Goal: Task Accomplishment & Management: Complete application form

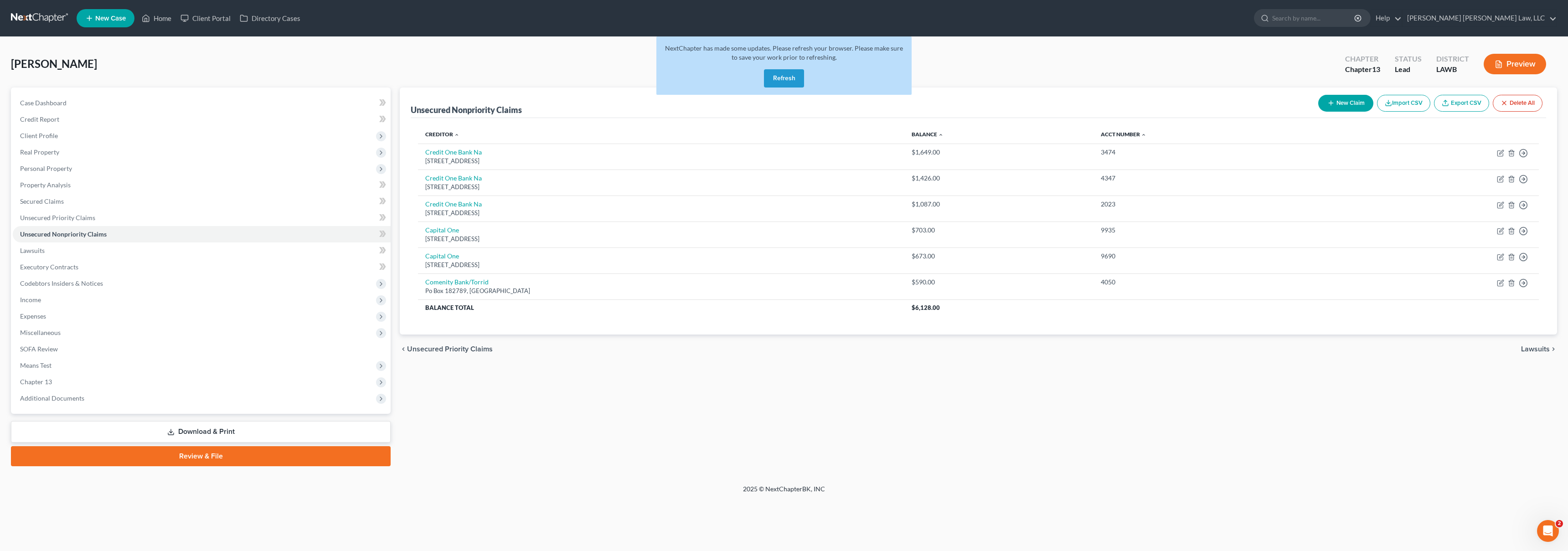
click at [47, 17] on link at bounding box center [40, 18] width 58 height 16
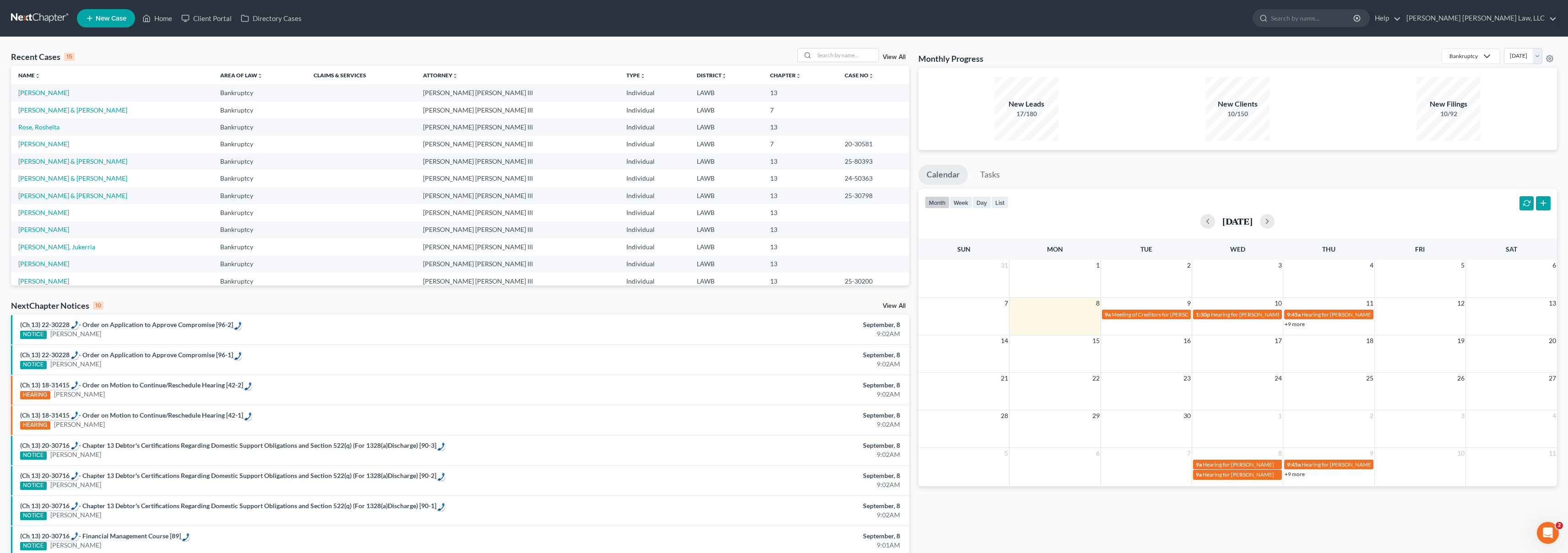
click at [109, 19] on span "New Case" at bounding box center [111, 18] width 31 height 7
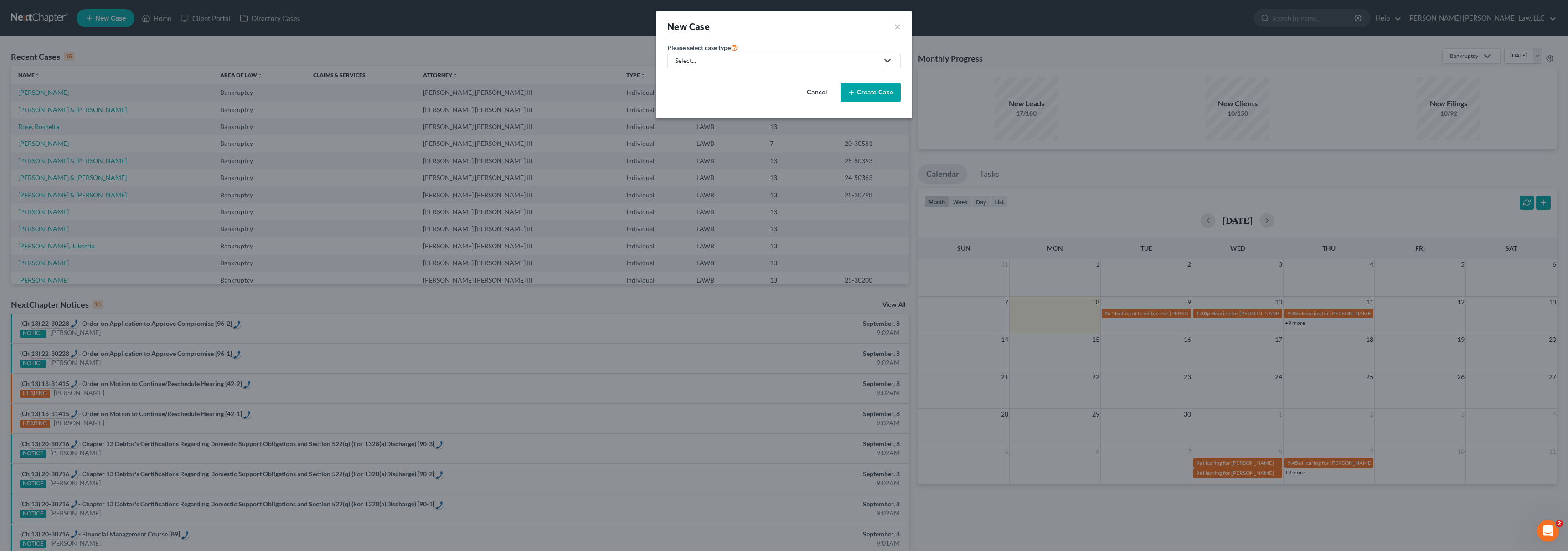
click at [747, 62] on div "Select..." at bounding box center [777, 60] width 203 height 9
click at [720, 77] on div "Bankruptcy" at bounding box center [716, 79] width 81 height 9
select select "36"
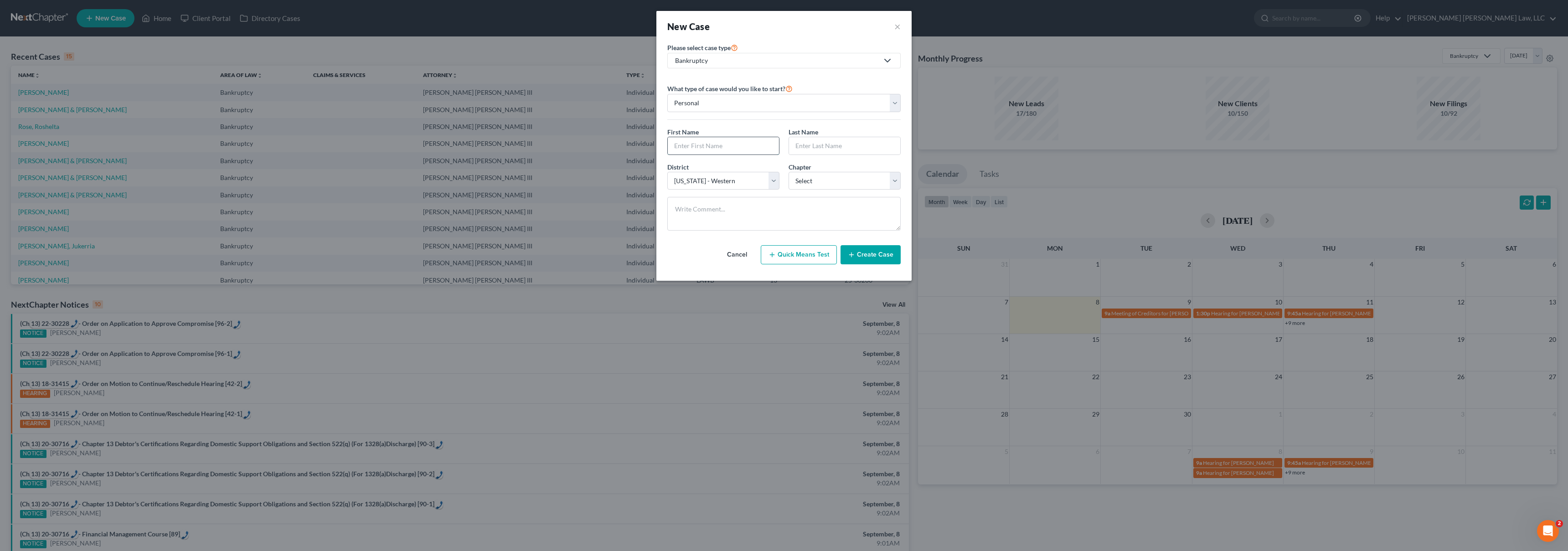
click at [710, 144] on input "text" at bounding box center [723, 146] width 111 height 17
type input "[PERSON_NAME]"
type input "Pleasant"
select select "3"
click at [867, 255] on button "Create Case" at bounding box center [870, 254] width 60 height 19
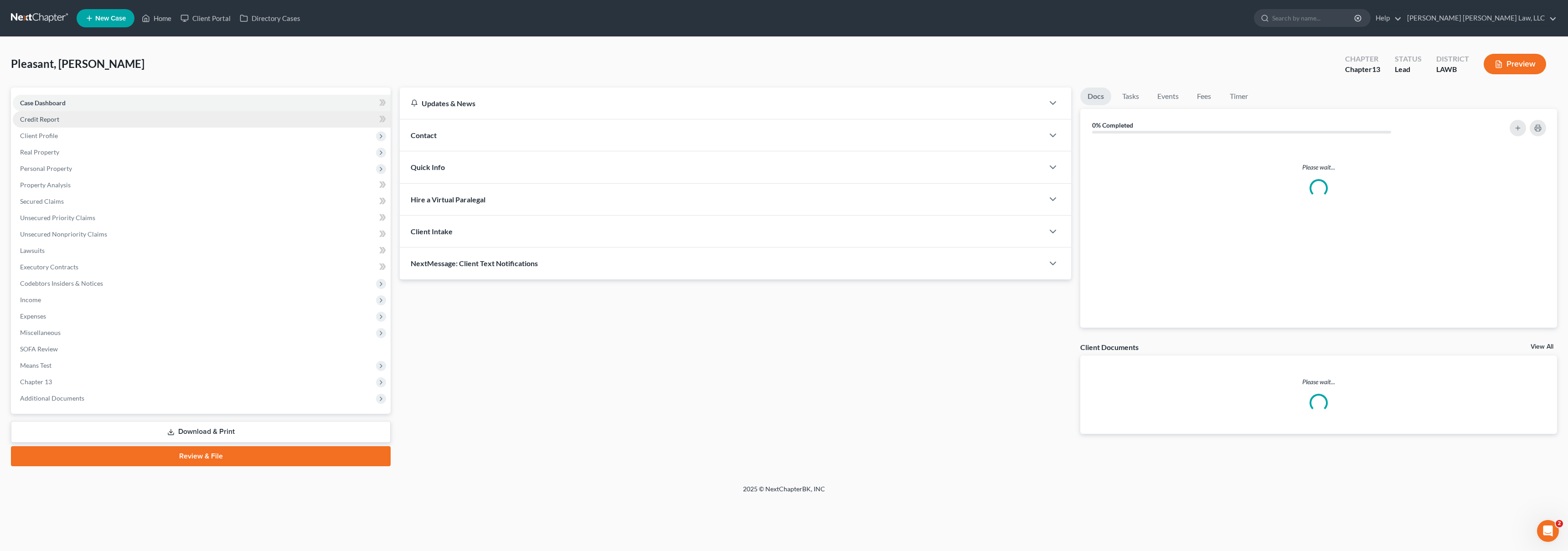
click at [59, 121] on link "Credit Report" at bounding box center [201, 119] width 378 height 16
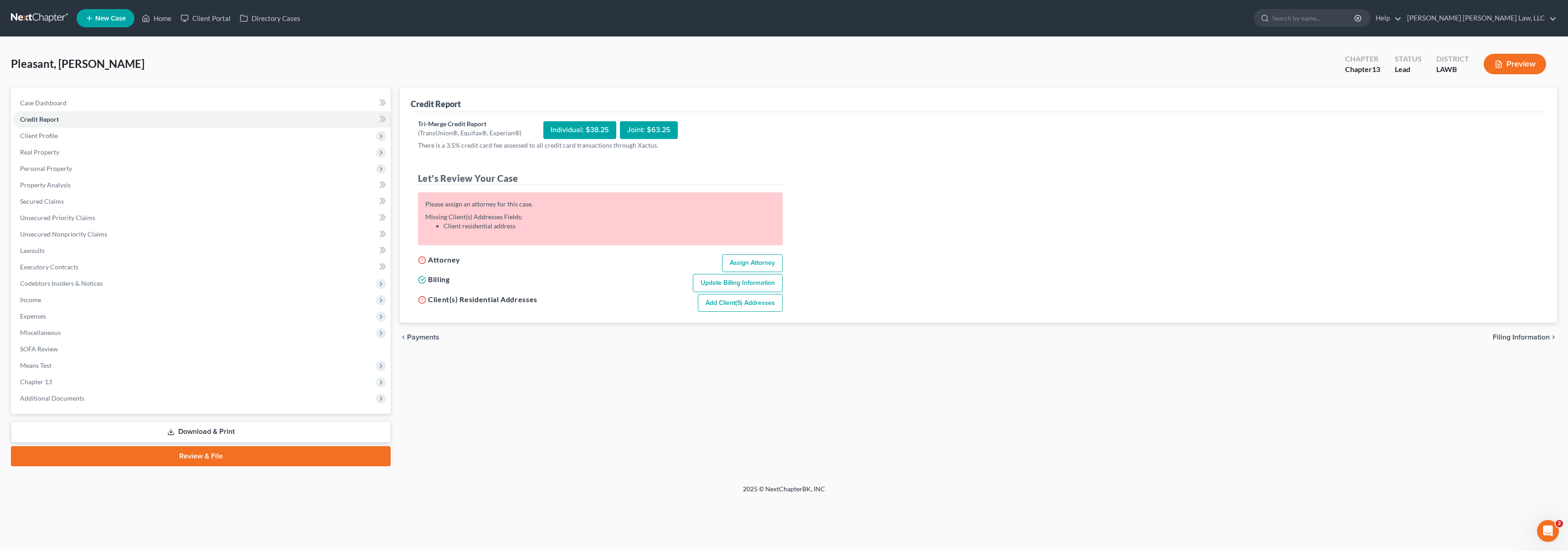
click at [743, 261] on link "Assign Attorney" at bounding box center [752, 264] width 61 height 18
select select "1"
select select "0"
select select "3"
select select "36"
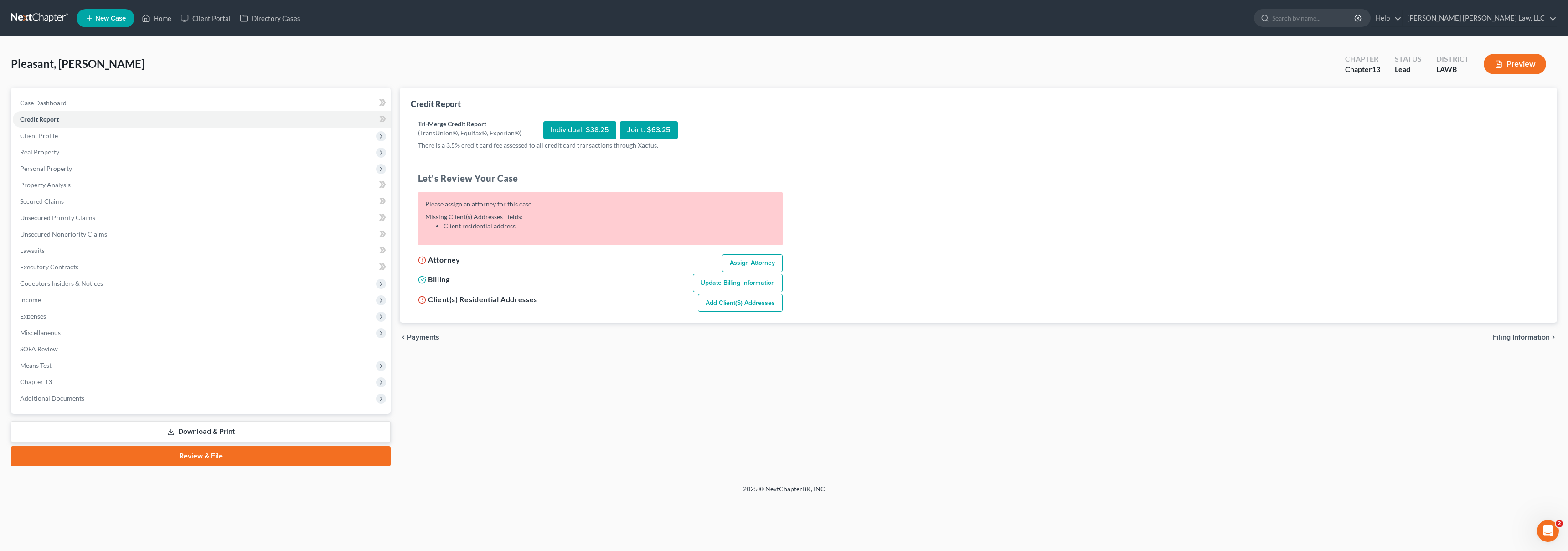
select select "19"
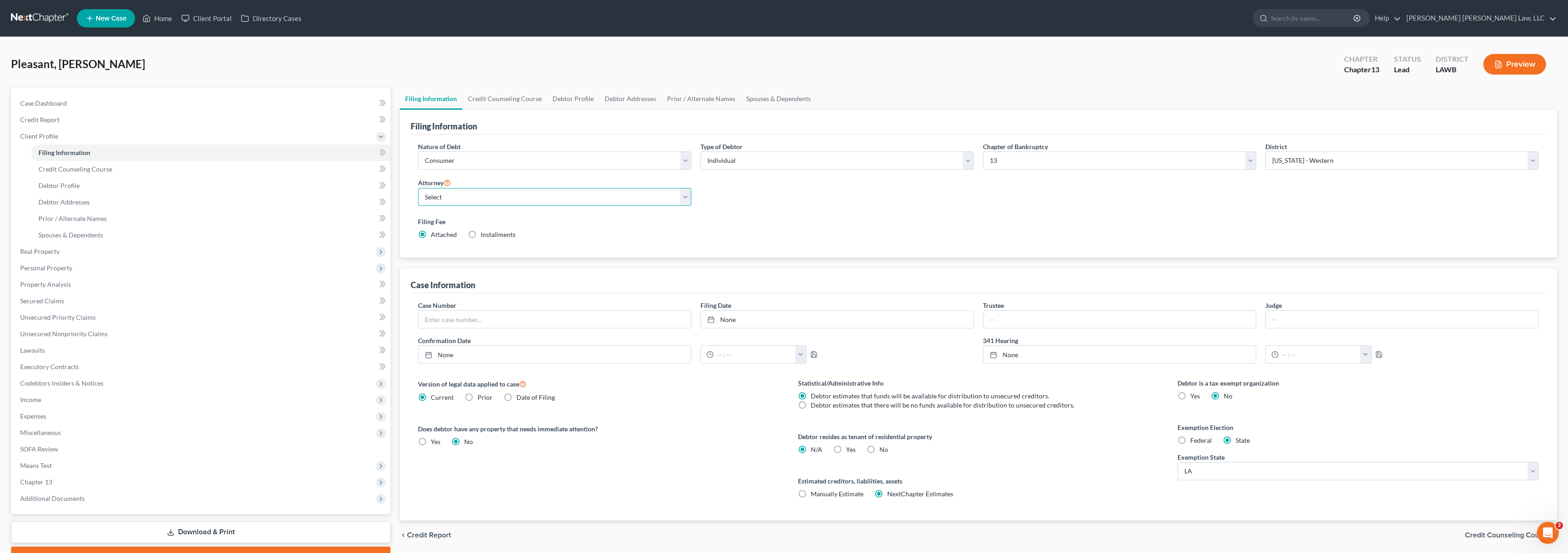
click at [449, 196] on select "Select [PERSON_NAME] [PERSON_NAME] III - LAWB [PERSON_NAME] [PERSON_NAME] III -…" at bounding box center [554, 197] width 273 height 18
select select "0"
click at [47, 119] on span "Credit Report" at bounding box center [40, 119] width 39 height 8
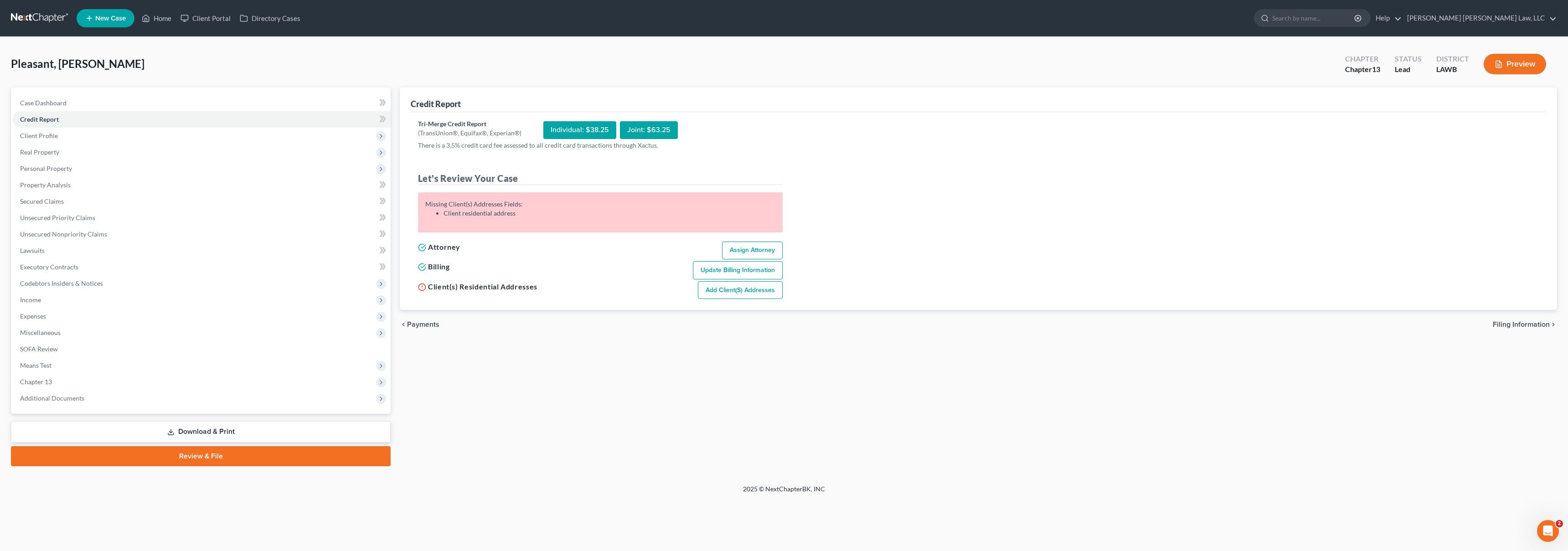
click at [701, 287] on link "Add Client(s) Addresses" at bounding box center [740, 290] width 85 height 18
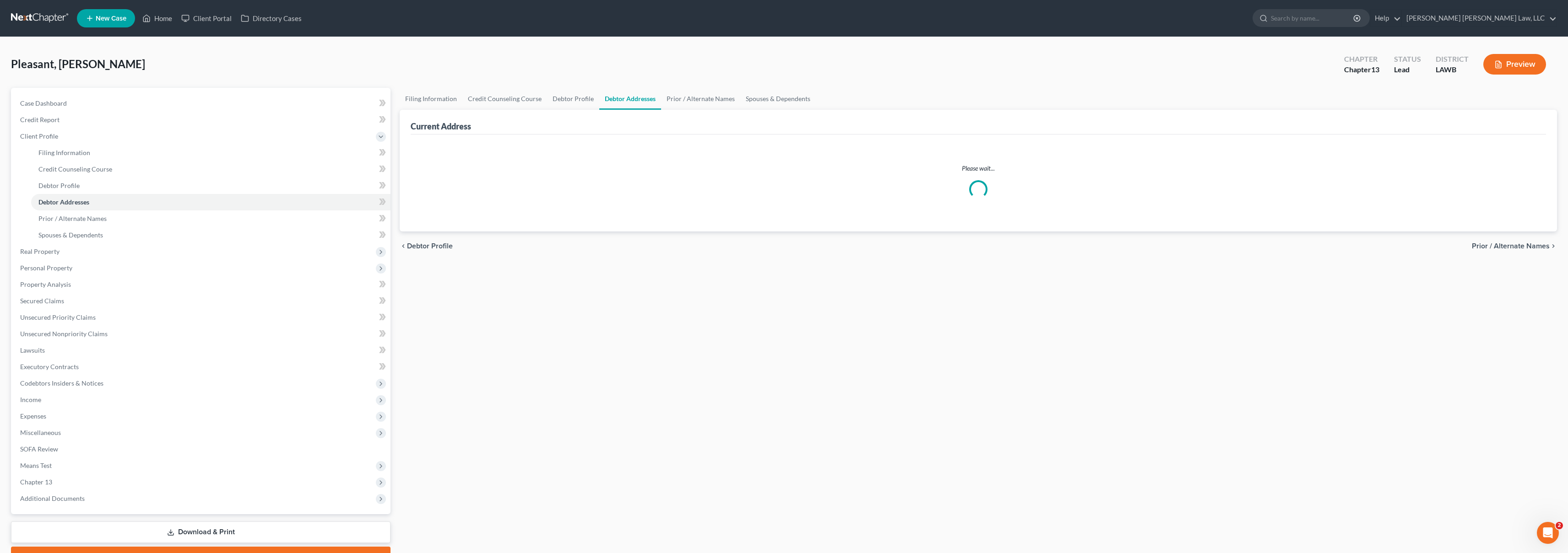
select select "0"
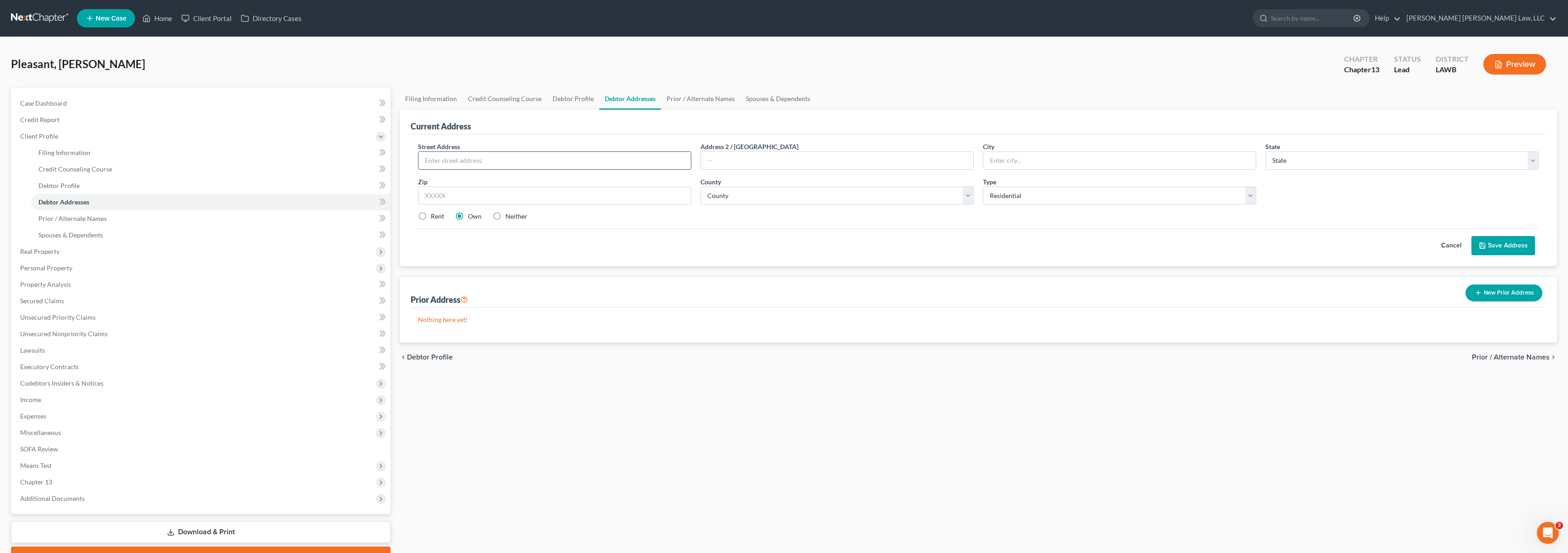
click at [466, 159] on input "text" at bounding box center [554, 161] width 273 height 17
type input "[STREET_ADDRESS][PERSON_NAME]"
type input "[PERSON_NAME]"
select select "19"
type input "71040"
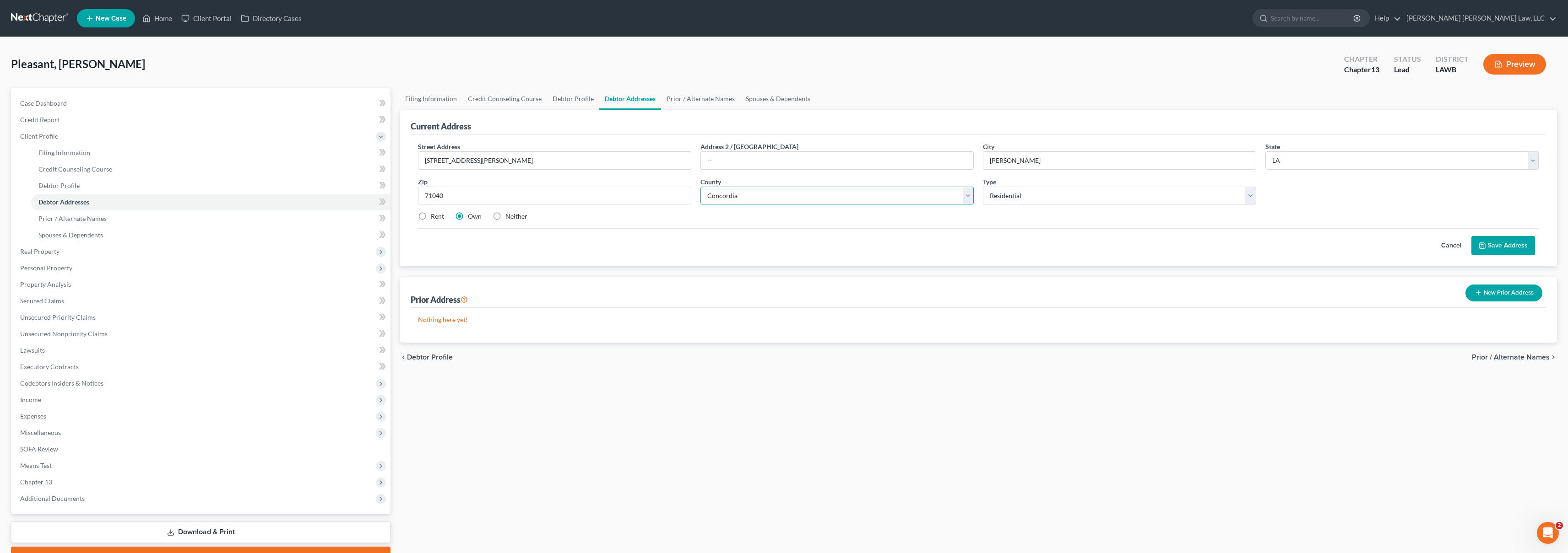
click at [859, 201] on select "County Acadia [PERSON_NAME] [DATE] Assumption Avoyelles [GEOGRAPHIC_DATA] Bienv…" at bounding box center [837, 196] width 273 height 18
select select "13"
click at [948, 240] on div "Cancel Save Address" at bounding box center [978, 242] width 1121 height 27
click at [431, 216] on label "Rent" at bounding box center [438, 216] width 13 height 9
click at [435, 216] on input "Rent" at bounding box center [438, 215] width 6 height 6
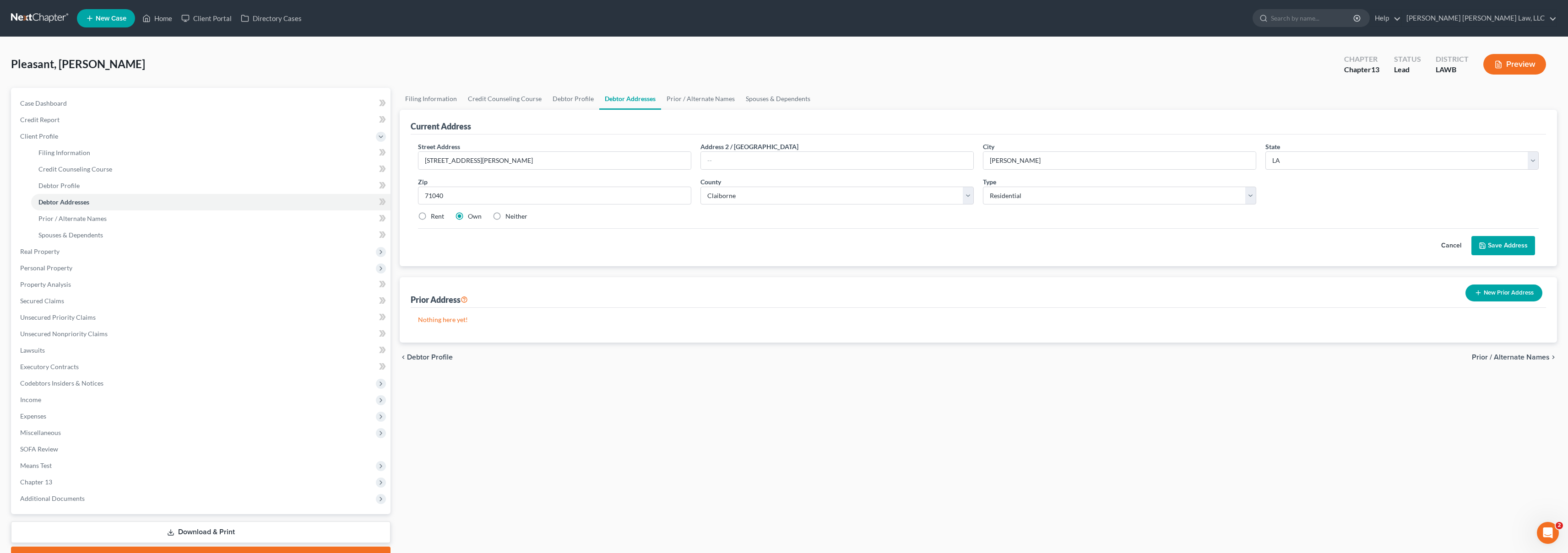
radio input "true"
click at [1526, 243] on button "Save Address" at bounding box center [1503, 245] width 64 height 19
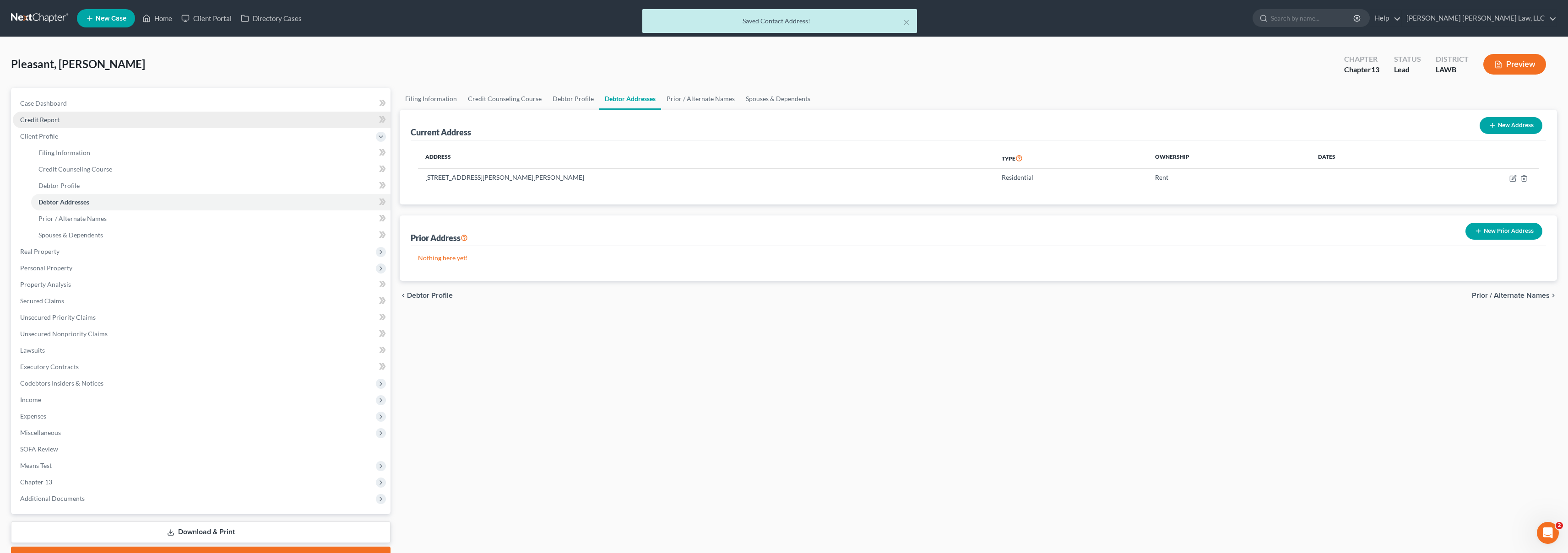
click at [53, 122] on span "Credit Report" at bounding box center [40, 119] width 39 height 8
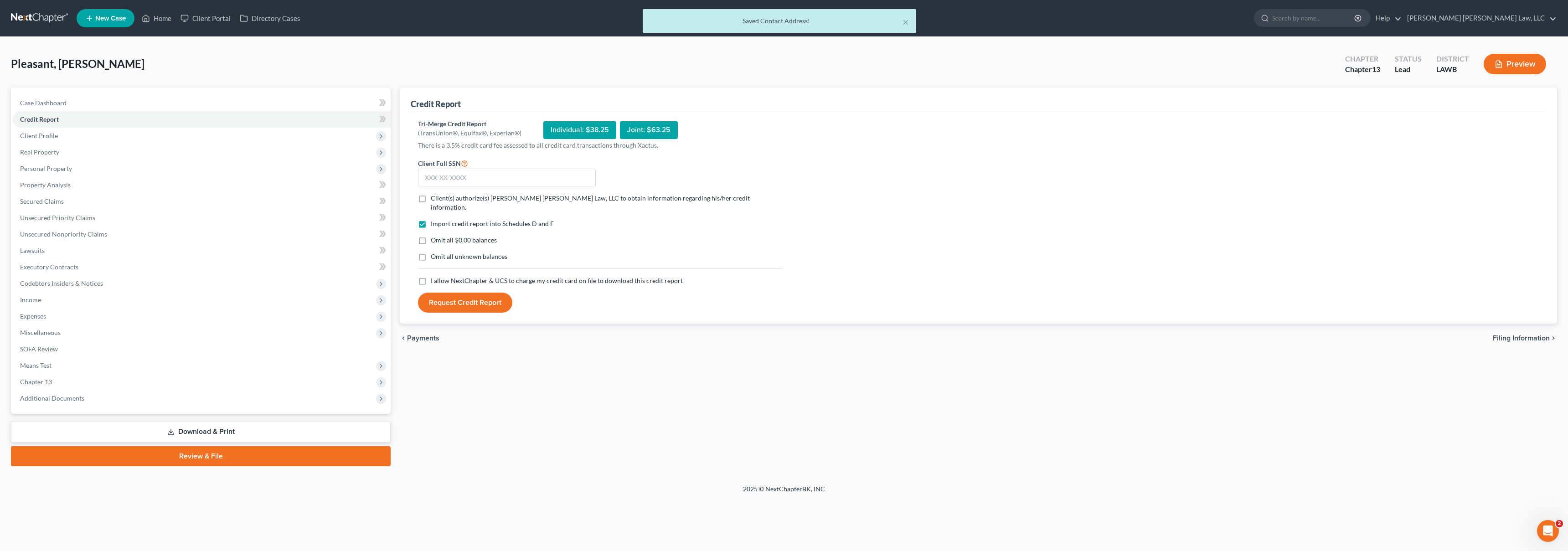
click at [431, 276] on label "I allow NextChapter & UCS to charge my credit card on file to download this cre…" at bounding box center [557, 281] width 252 height 9
click at [435, 276] on input "I allow NextChapter & UCS to charge my credit card on file to download this cre…" at bounding box center [438, 279] width 6 height 6
checkbox input "true"
click at [431, 252] on label "Omit all unknown balances" at bounding box center [469, 256] width 77 height 9
click at [435, 252] on input "Omit all unknown balances" at bounding box center [438, 255] width 6 height 6
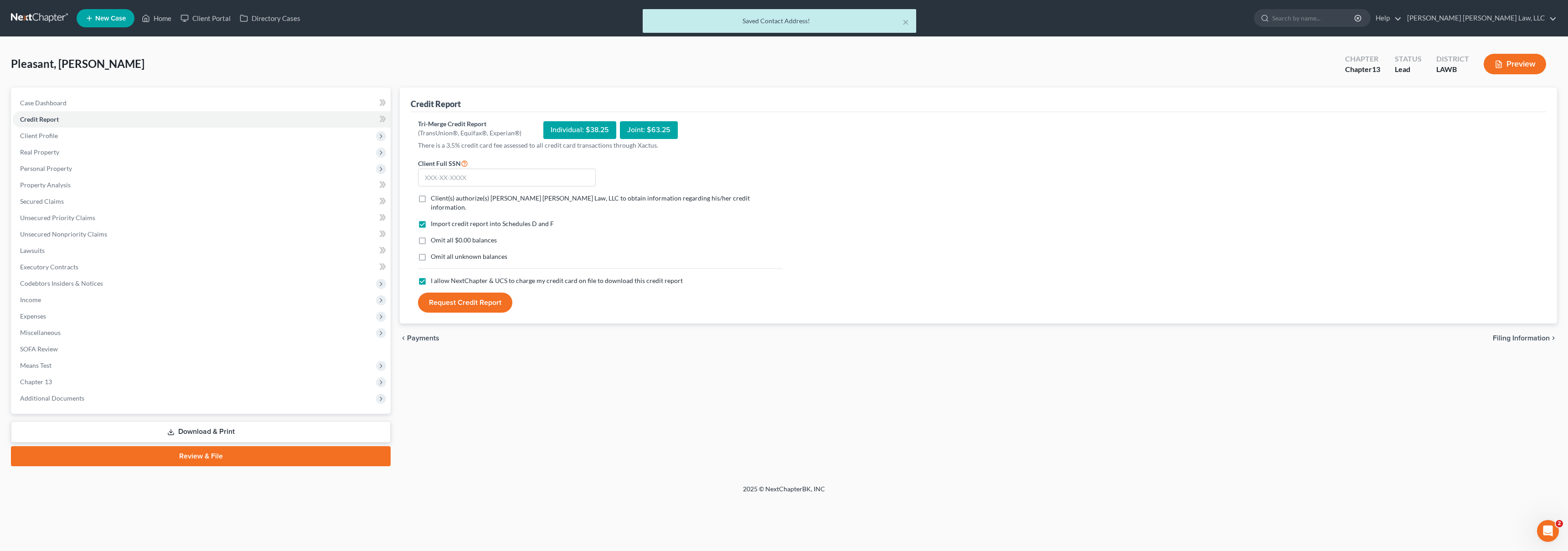
checkbox input "true"
click at [431, 236] on label "Omit all $0.00 balances" at bounding box center [464, 240] width 66 height 9
click at [435, 236] on input "Omit all $0.00 balances" at bounding box center [438, 239] width 6 height 6
checkbox input "true"
click at [431, 195] on label "Client(s) authorize(s) [PERSON_NAME] [PERSON_NAME] Law, LLC to obtain informati…" at bounding box center [607, 203] width 352 height 18
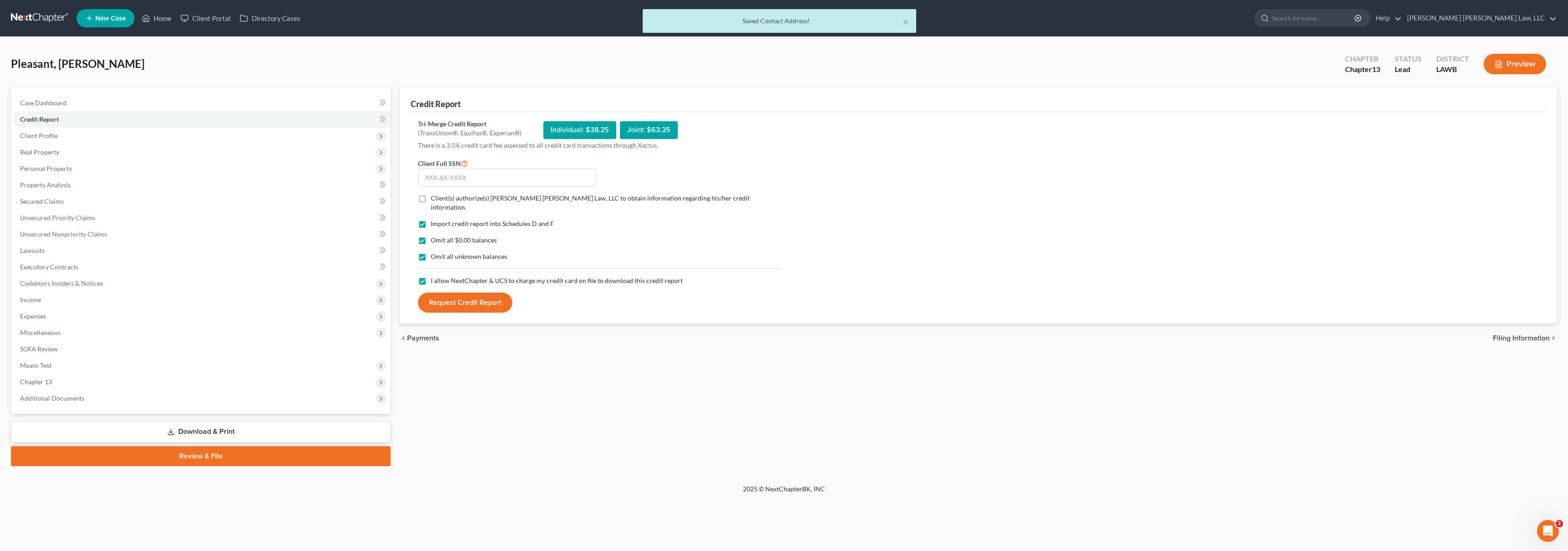
click at [435, 195] on input "Client(s) authorize(s) [PERSON_NAME] [PERSON_NAME] Law, LLC to obtain informati…" at bounding box center [438, 197] width 6 height 6
checkbox input "true"
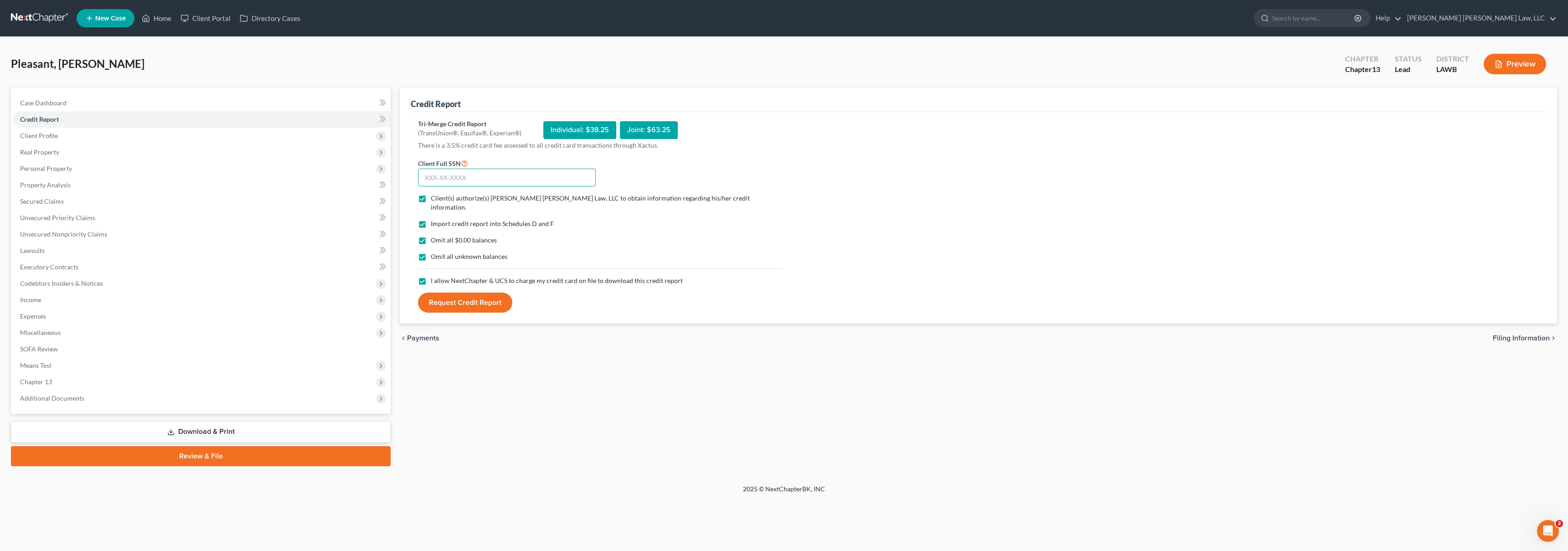
click at [444, 184] on input "text" at bounding box center [507, 178] width 178 height 18
type input "438-93-8994"
click at [469, 293] on button "Request Credit Report" at bounding box center [465, 303] width 94 height 20
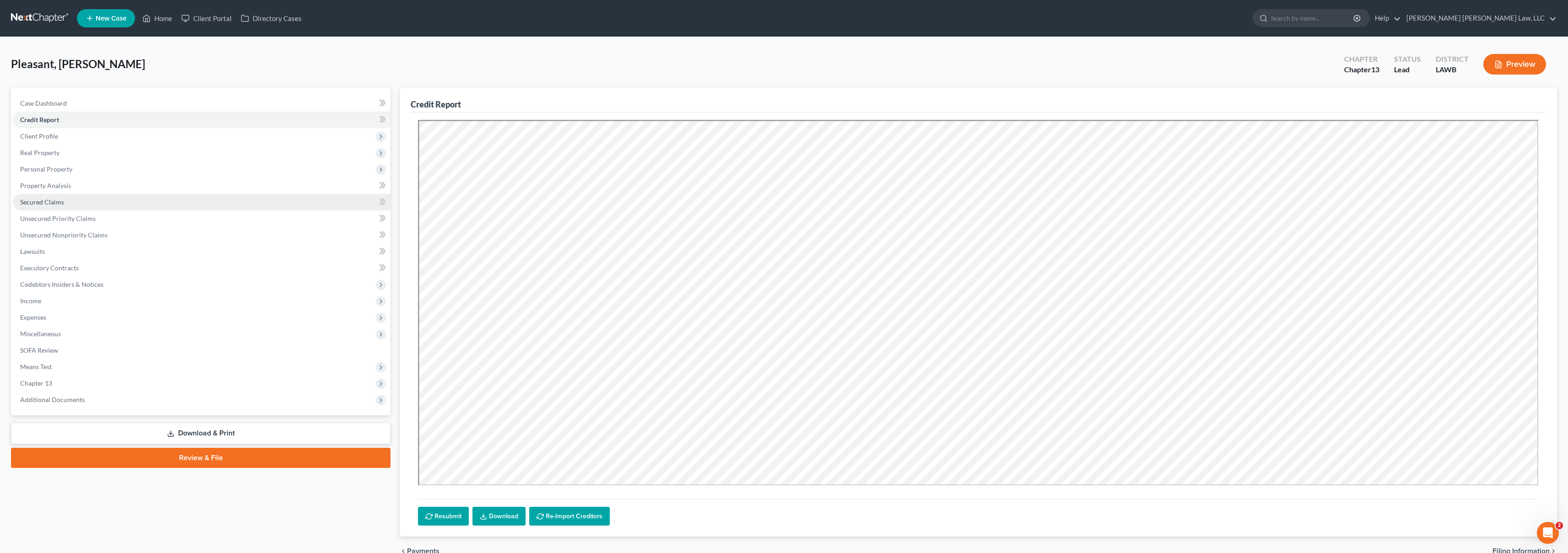
click at [139, 205] on link "Secured Claims" at bounding box center [202, 202] width 378 height 16
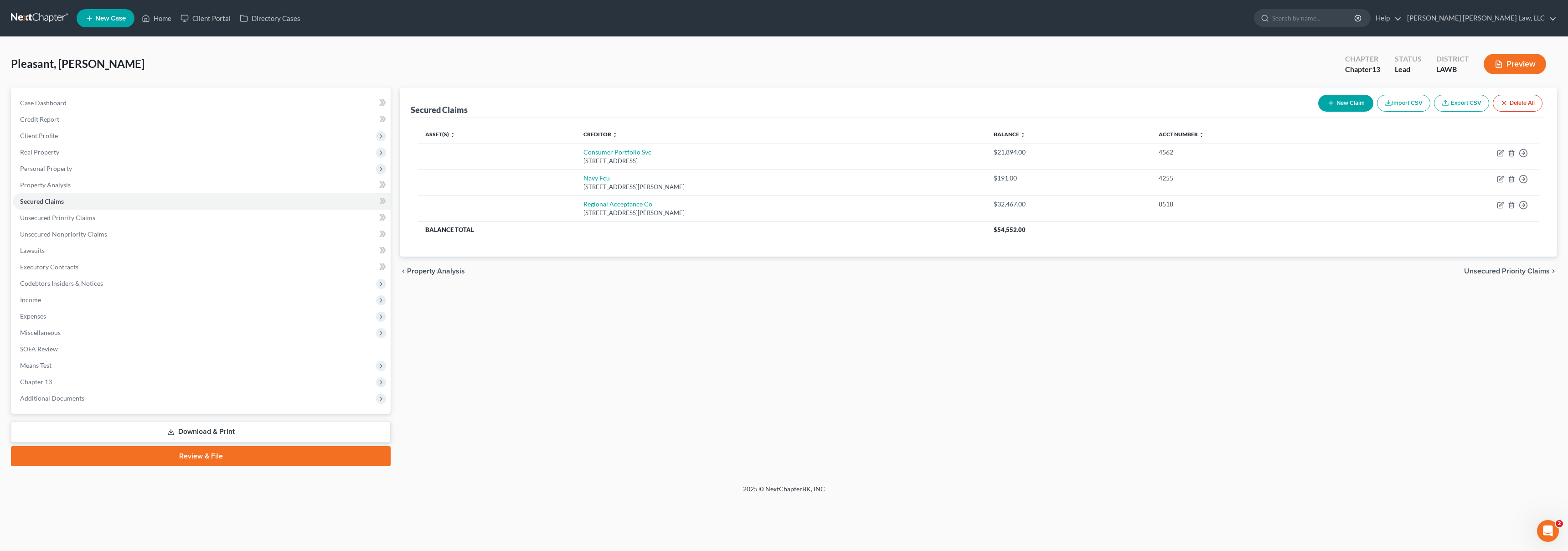
click at [1004, 136] on link "Balance expand_more expand_less unfold_more" at bounding box center [1009, 134] width 32 height 7
click at [117, 121] on link "Credit Report" at bounding box center [201, 119] width 378 height 16
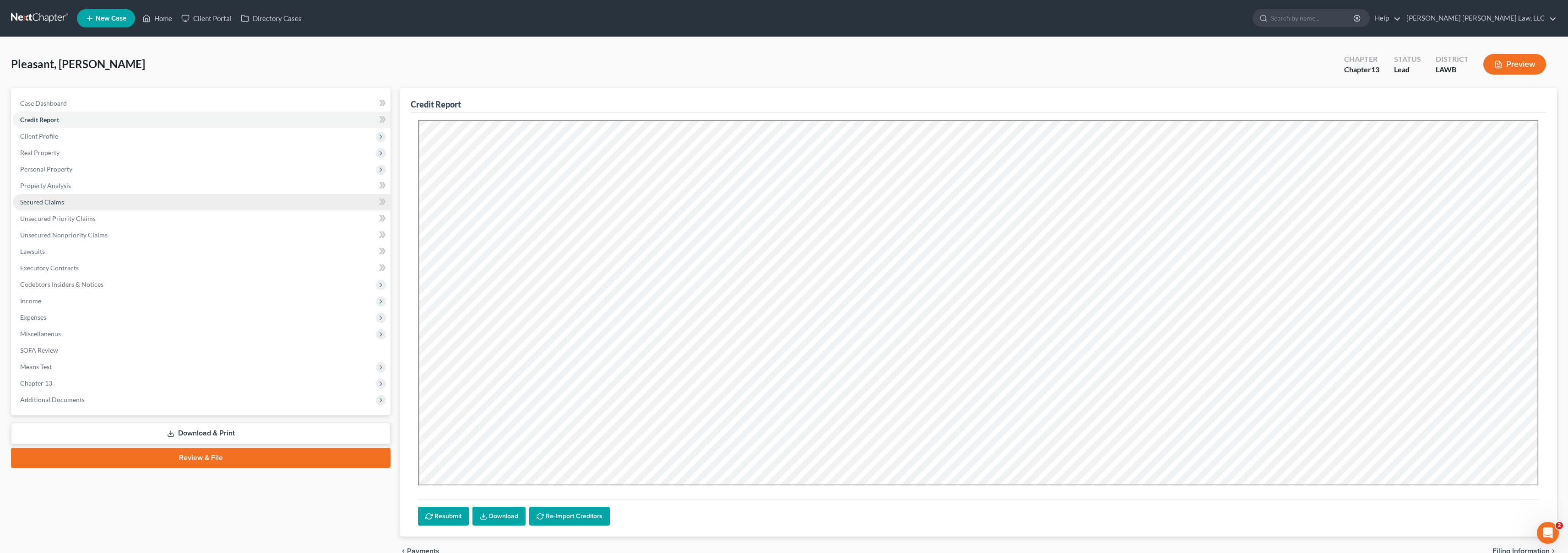
click at [113, 203] on link "Secured Claims" at bounding box center [202, 202] width 378 height 16
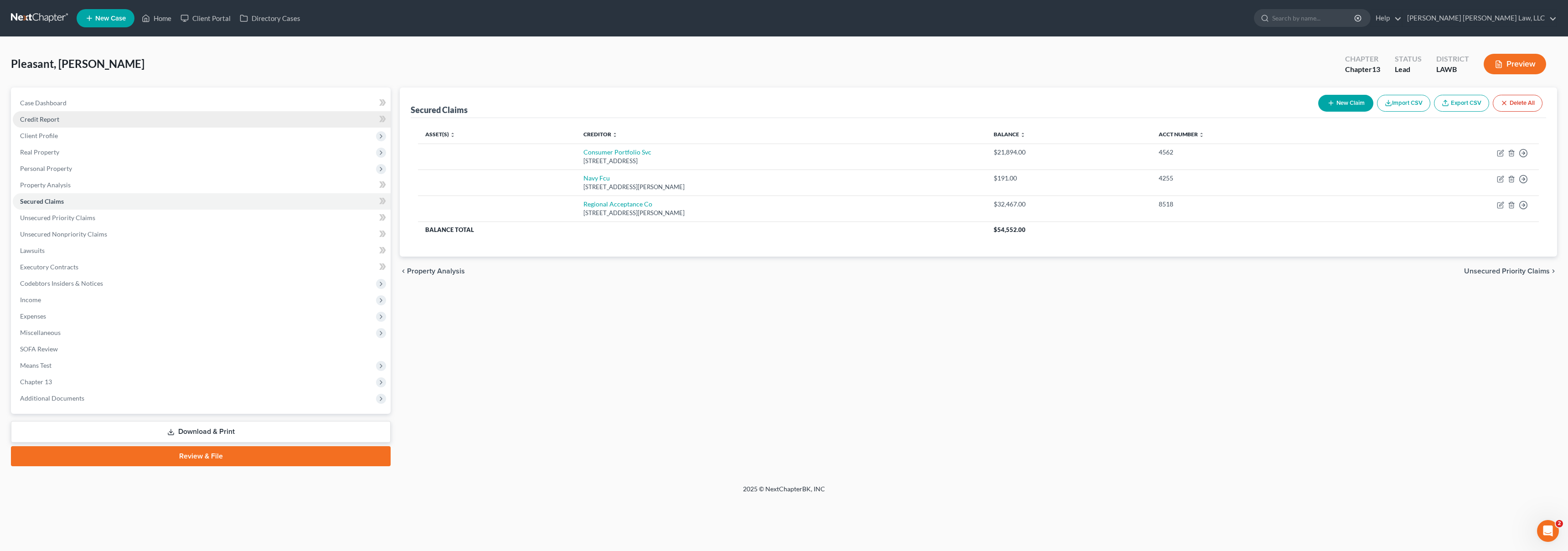
click at [121, 122] on link "Credit Report" at bounding box center [201, 119] width 378 height 16
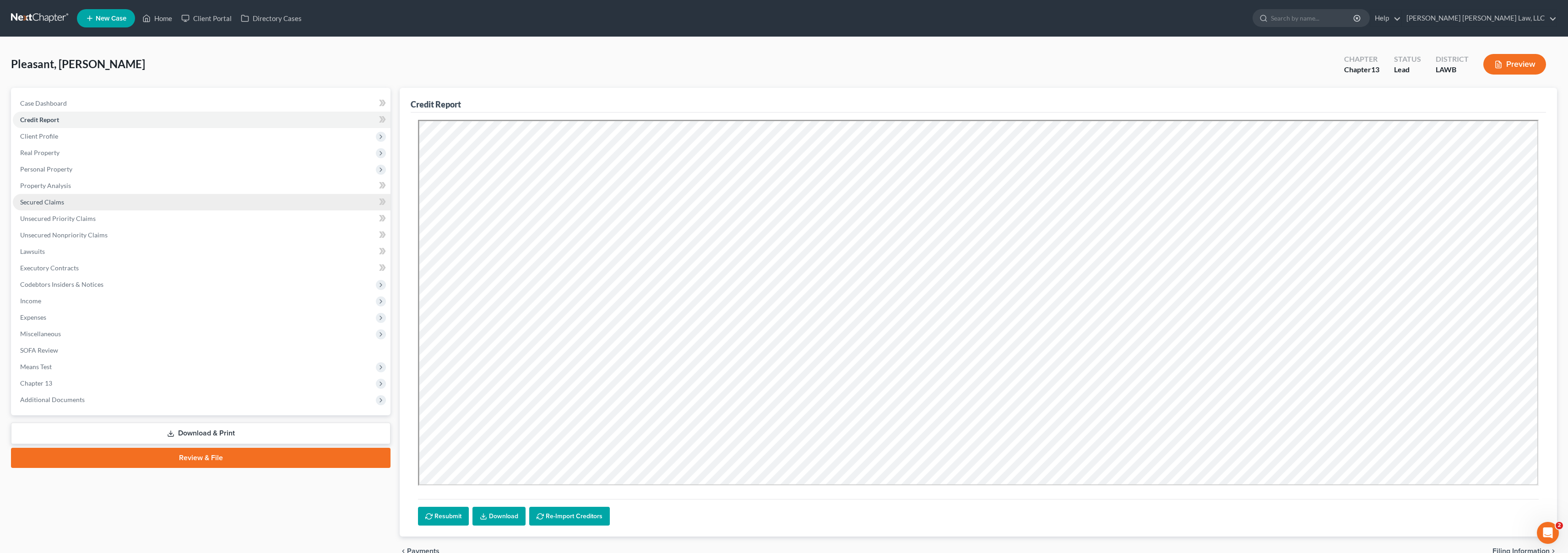
click at [72, 203] on link "Secured Claims" at bounding box center [202, 202] width 378 height 16
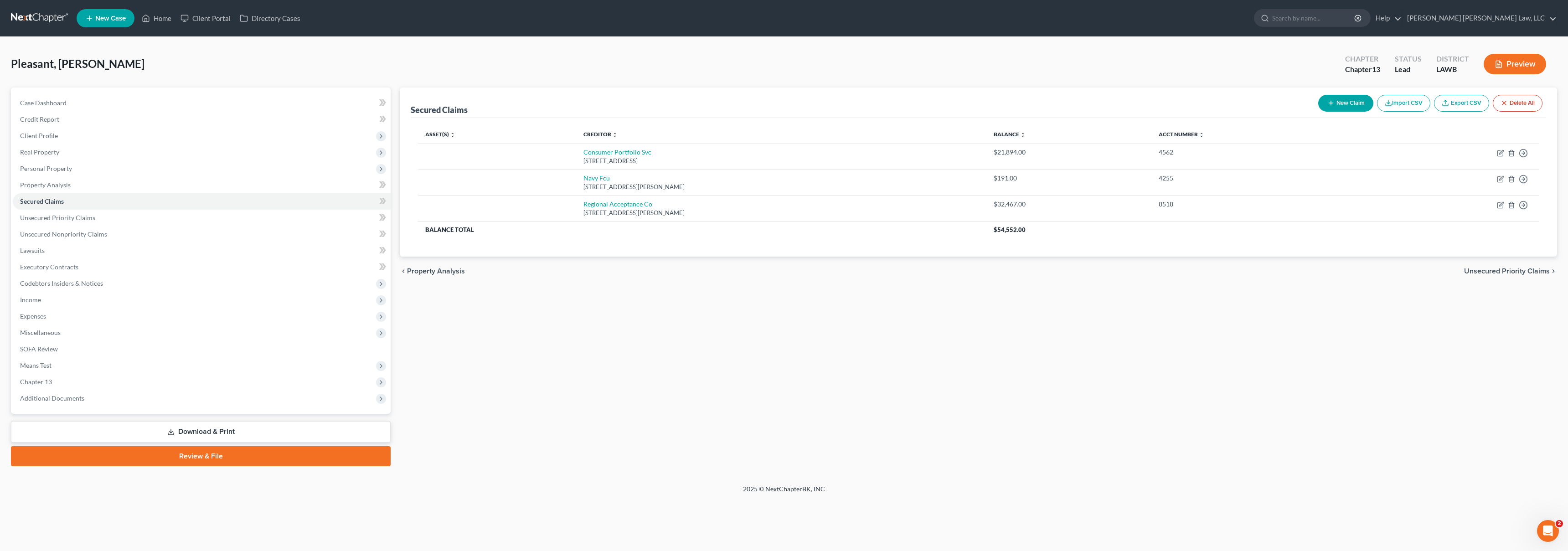
click at [995, 137] on link "Balance expand_more expand_less unfold_more" at bounding box center [1009, 134] width 32 height 7
click at [228, 217] on link "Unsecured Priority Claims" at bounding box center [201, 217] width 378 height 16
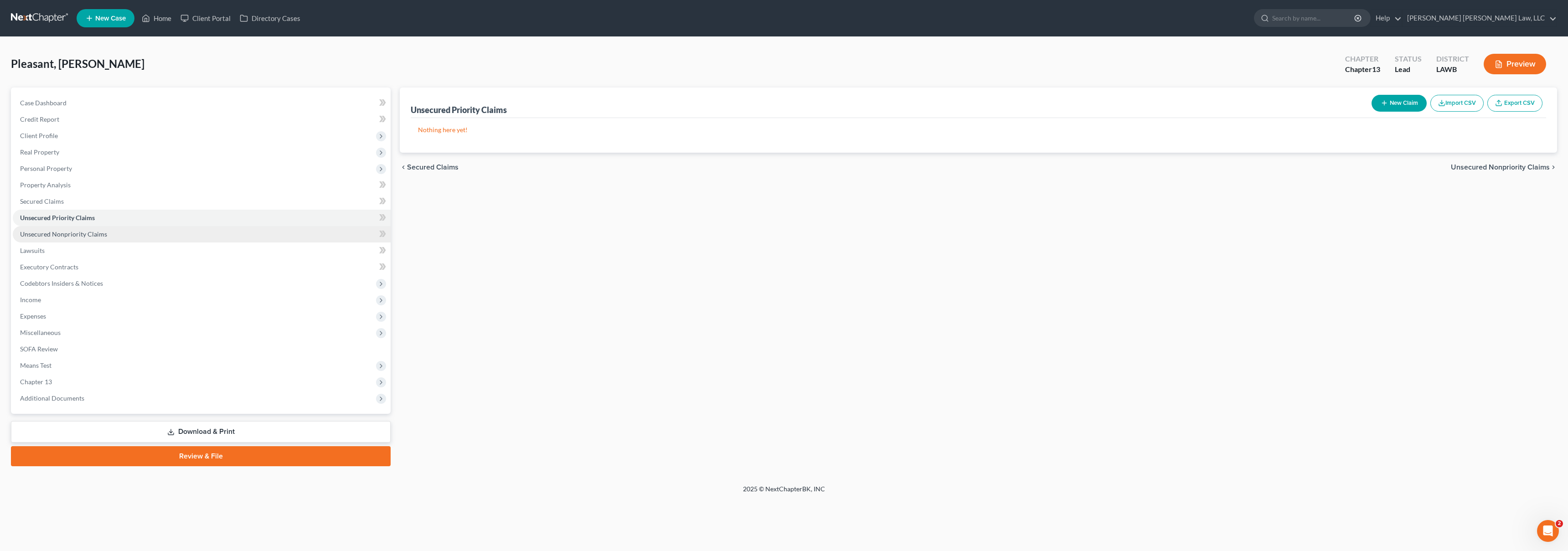
click at [231, 234] on link "Unsecured Nonpriority Claims" at bounding box center [201, 234] width 378 height 16
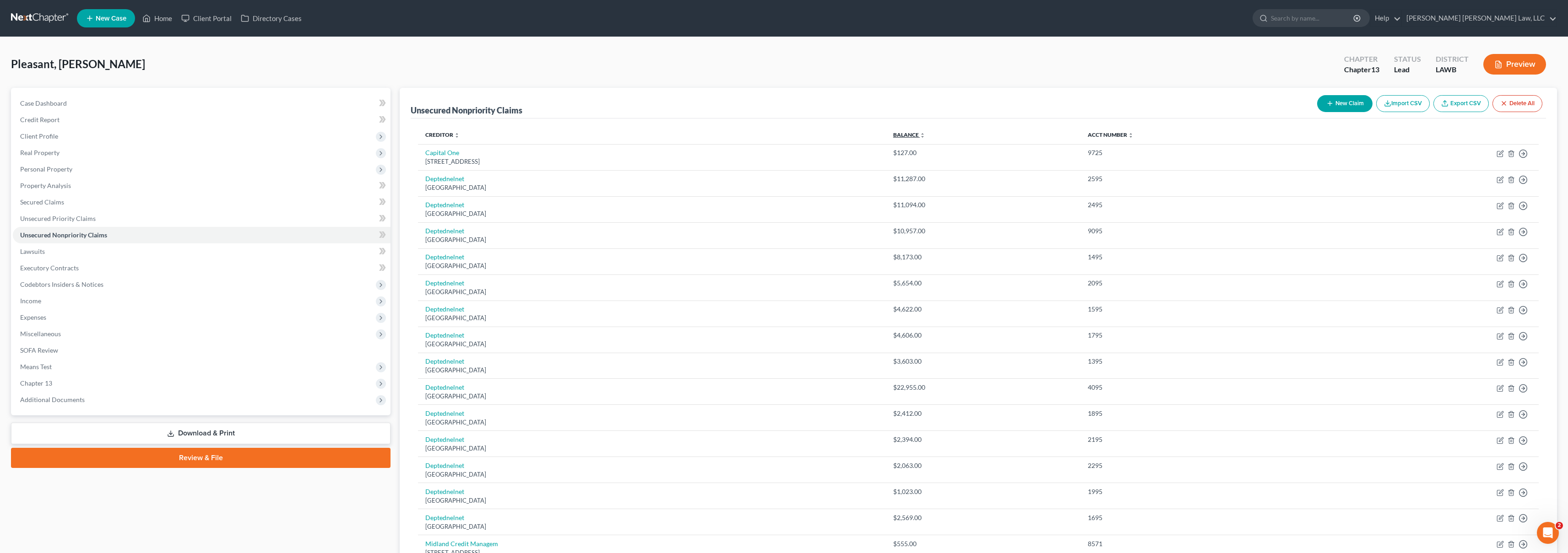
click at [925, 136] on link "Balance expand_more expand_less unfold_more" at bounding box center [909, 134] width 32 height 7
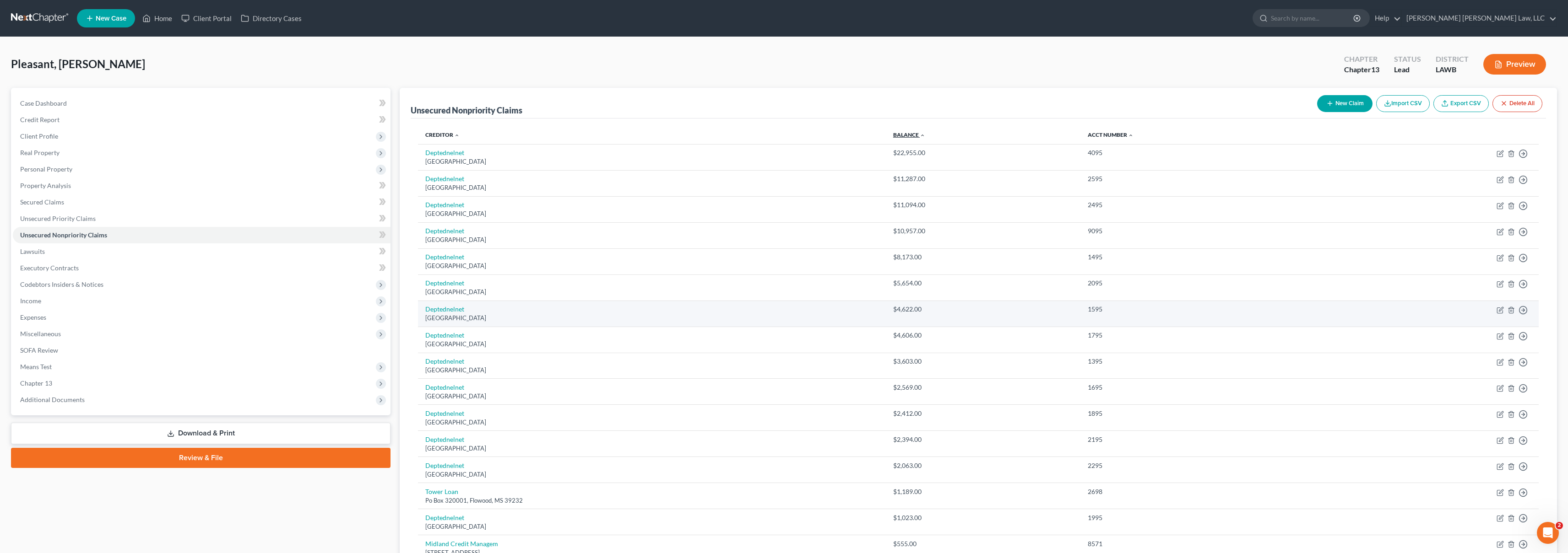
scroll to position [159, 0]
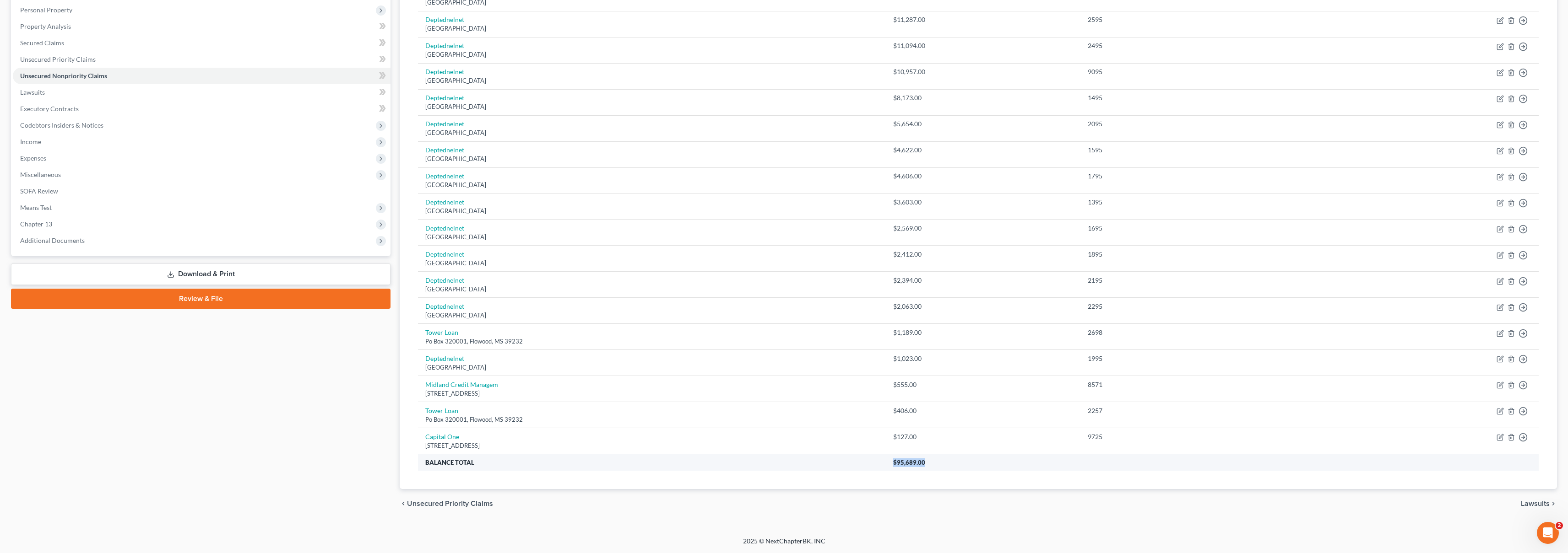
drag, startPoint x: 946, startPoint y: 468, endPoint x: 884, endPoint y: 464, distance: 62.1
click at [884, 464] on tr "Balance Total $95,689.00" at bounding box center [978, 463] width 1121 height 16
click at [860, 484] on div "Creditor expand_more expand_less unfold_more Balance expand_more expand_less un…" at bounding box center [978, 224] width 1135 height 530
